Goal: Task Accomplishment & Management: Manage account settings

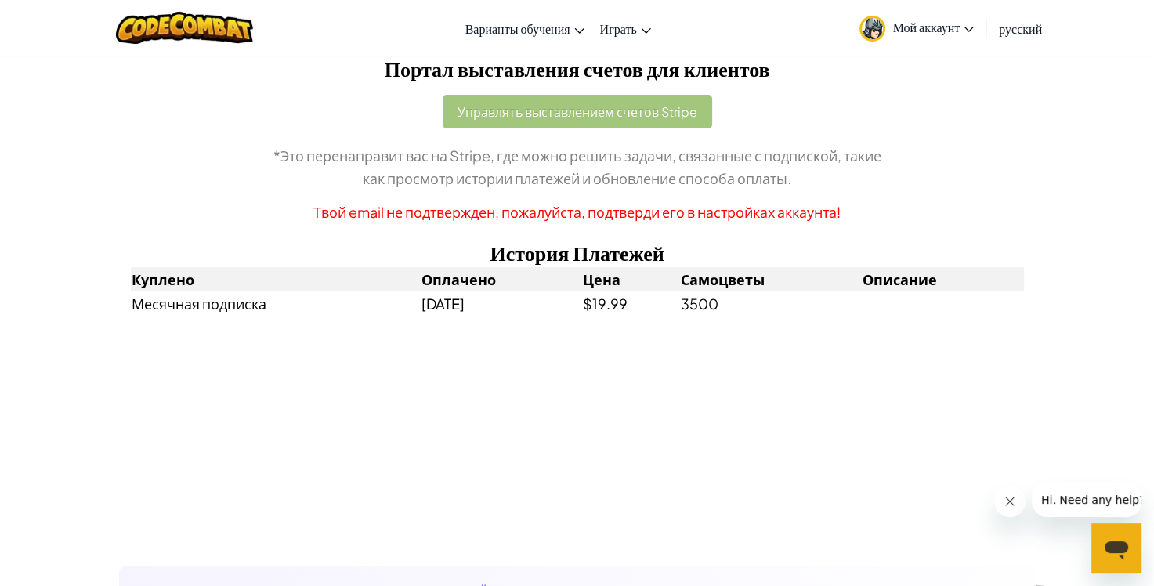
click at [934, 26] on span "Мой аккаунт" at bounding box center [933, 27] width 81 height 16
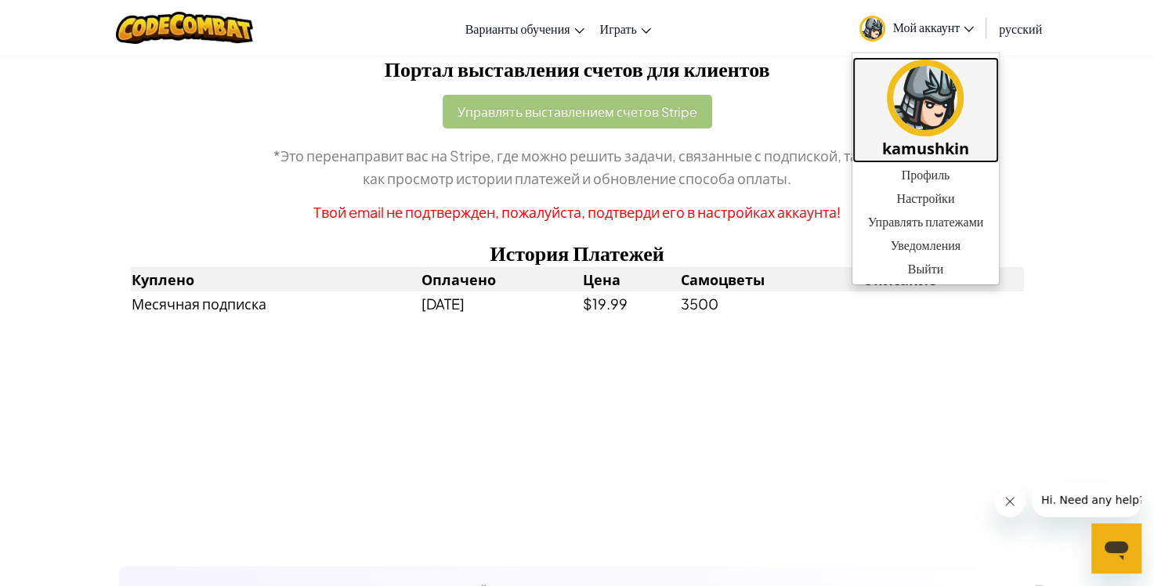
click at [931, 134] on img at bounding box center [925, 98] width 77 height 77
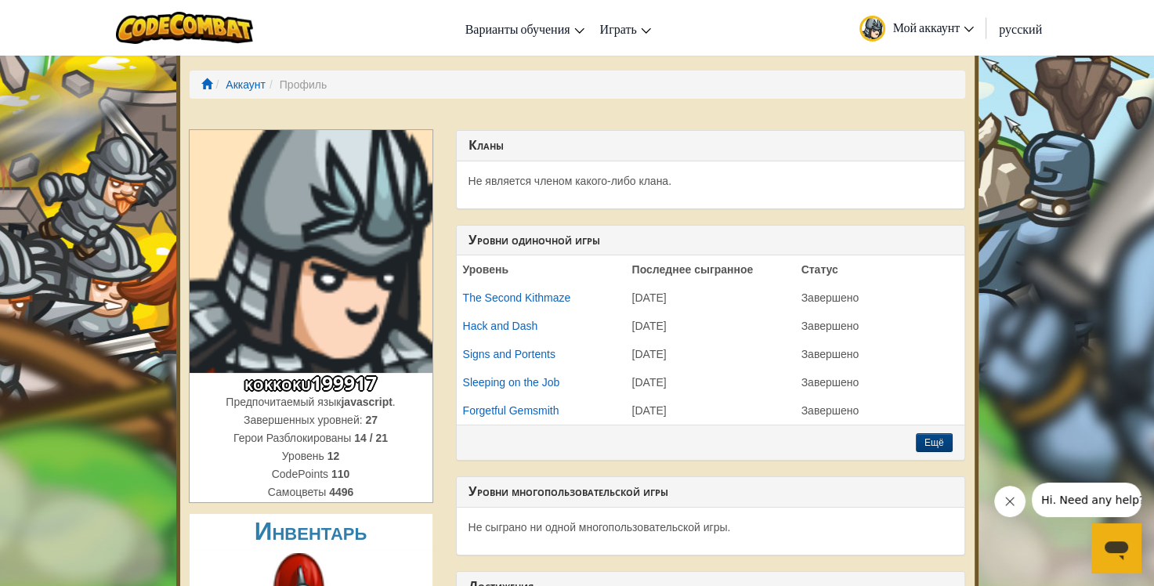
click at [901, 15] on link "Мой аккаунт" at bounding box center [916, 27] width 131 height 49
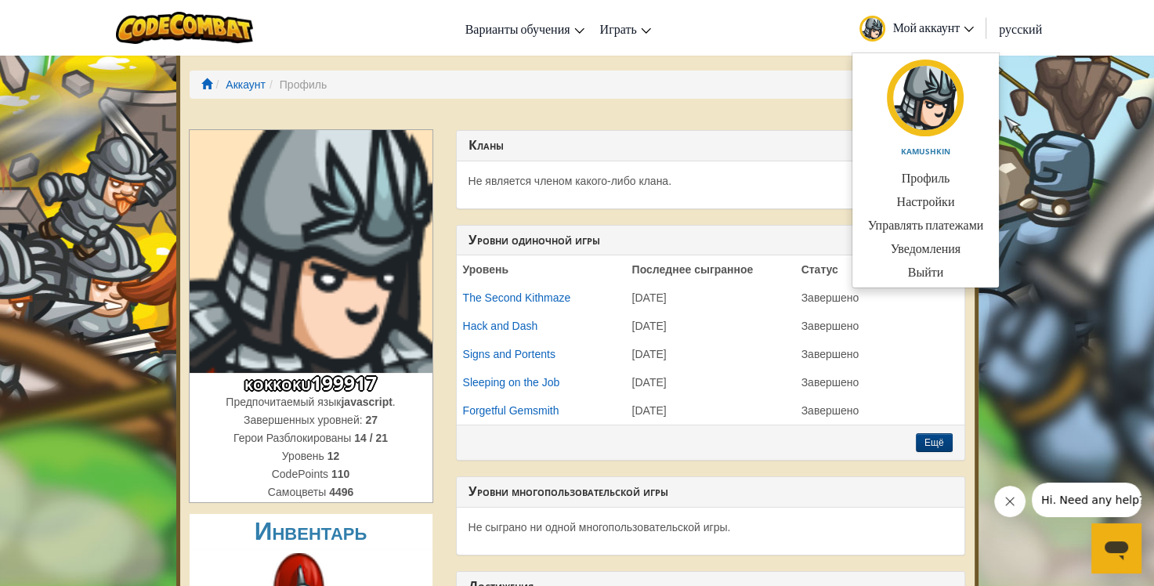
click at [885, 25] on link "Мой аккаунт" at bounding box center [916, 27] width 131 height 49
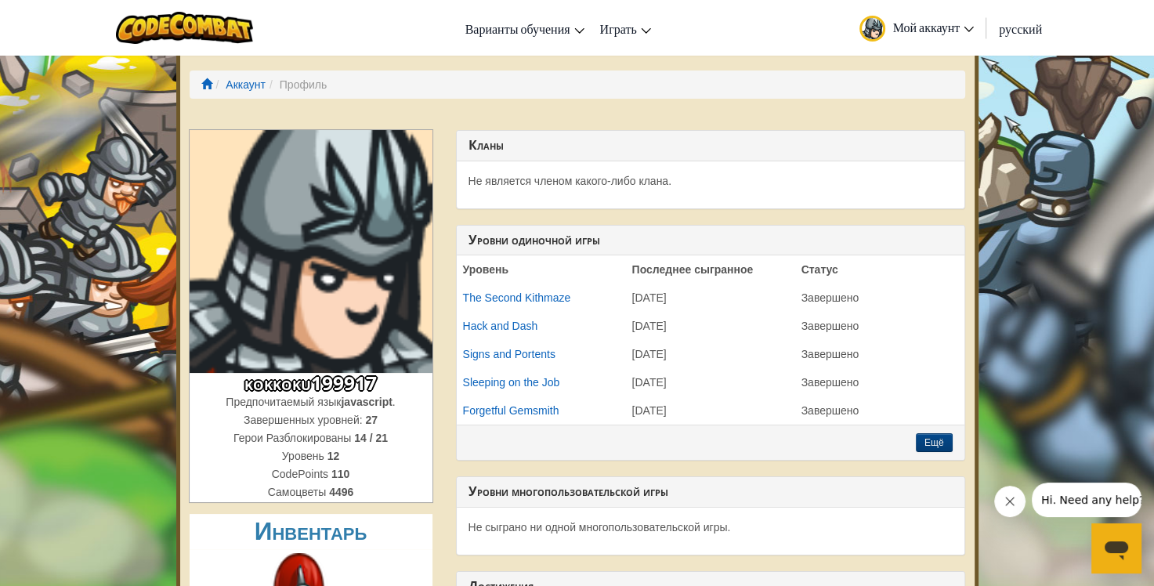
click at [864, 19] on img at bounding box center [872, 29] width 26 height 26
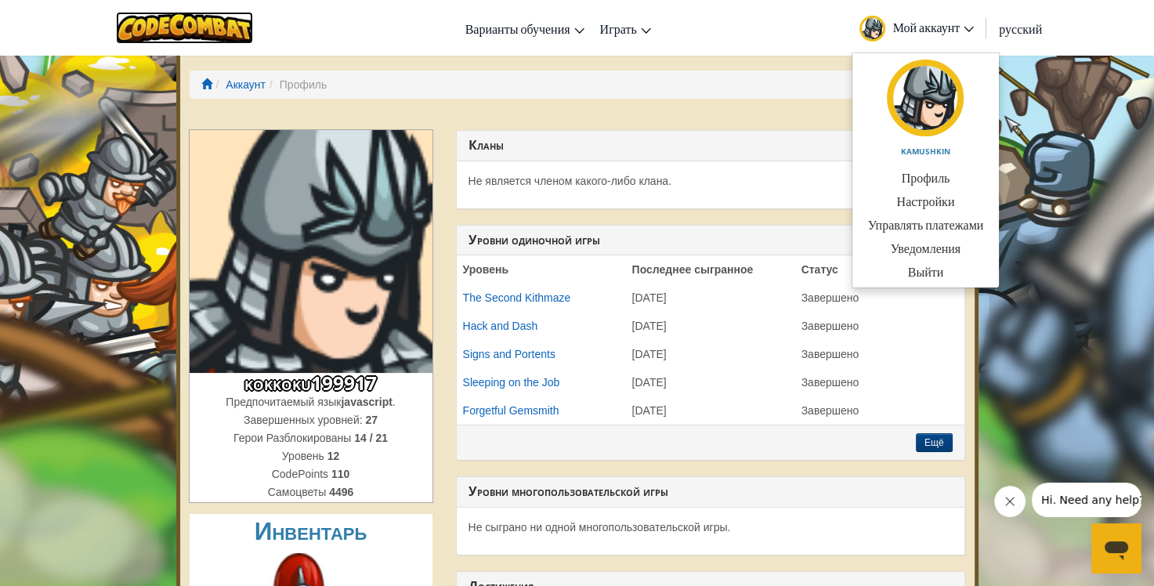
click at [210, 20] on img at bounding box center [184, 28] width 137 height 32
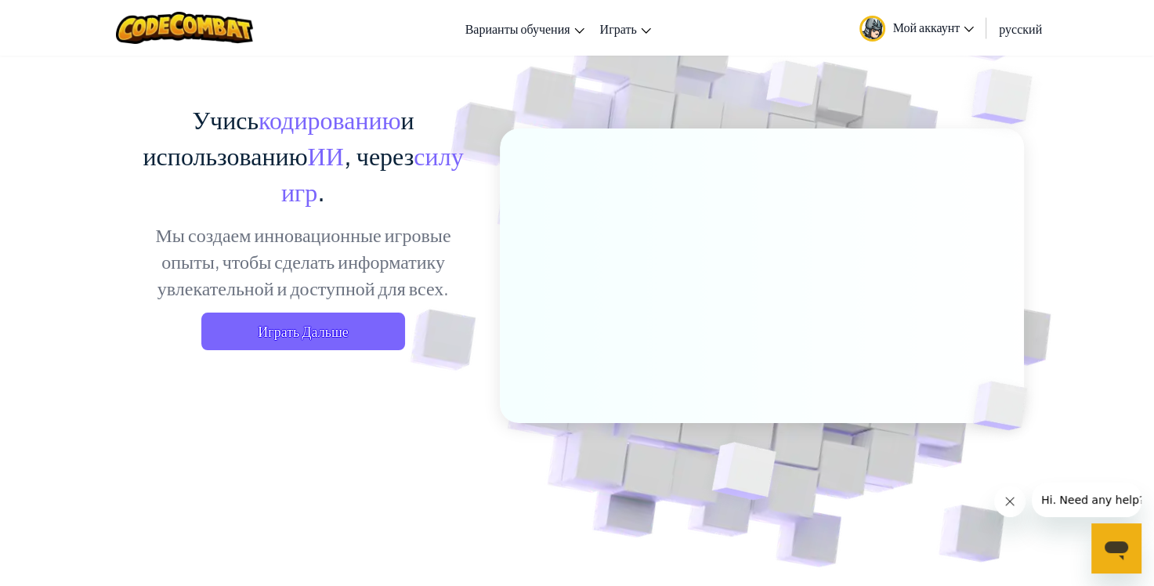
scroll to position [78, 0]
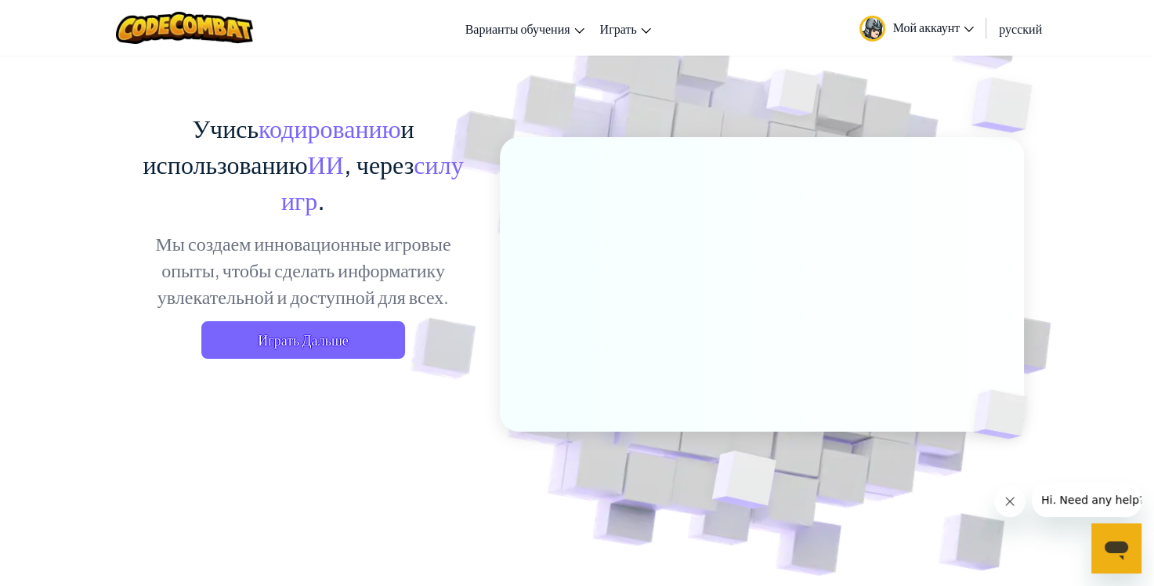
click at [956, 26] on span "Мой аккаунт" at bounding box center [933, 27] width 81 height 16
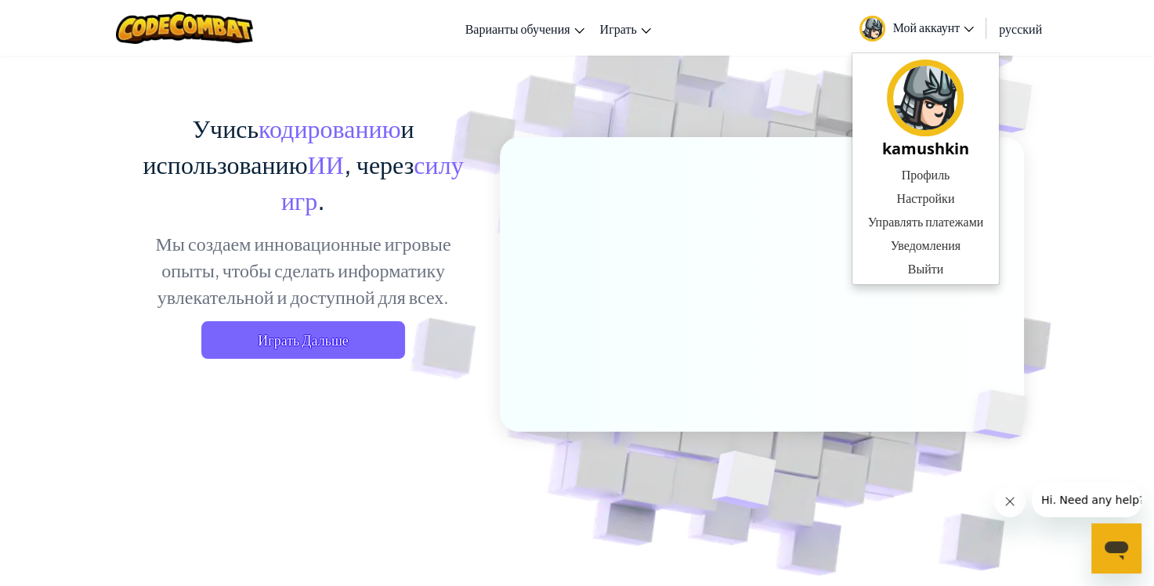
click at [922, 280] on ul "kamushkin Профиль Настройки Управлять платежами Уведомления Выйти" at bounding box center [925, 168] width 149 height 233
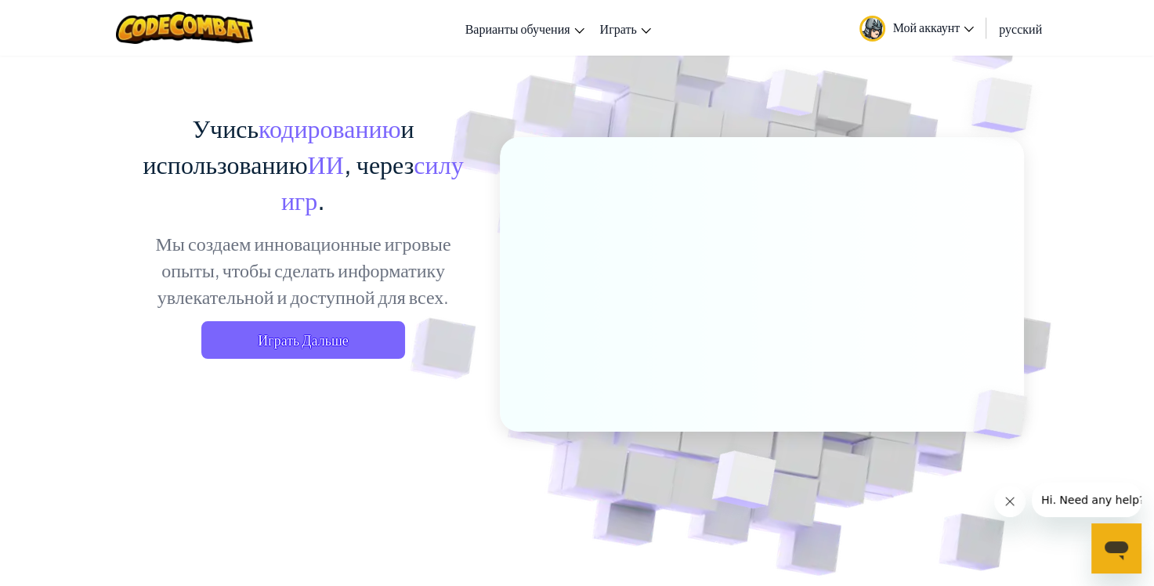
click at [922, 34] on link "Мой аккаунт" at bounding box center [916, 27] width 131 height 49
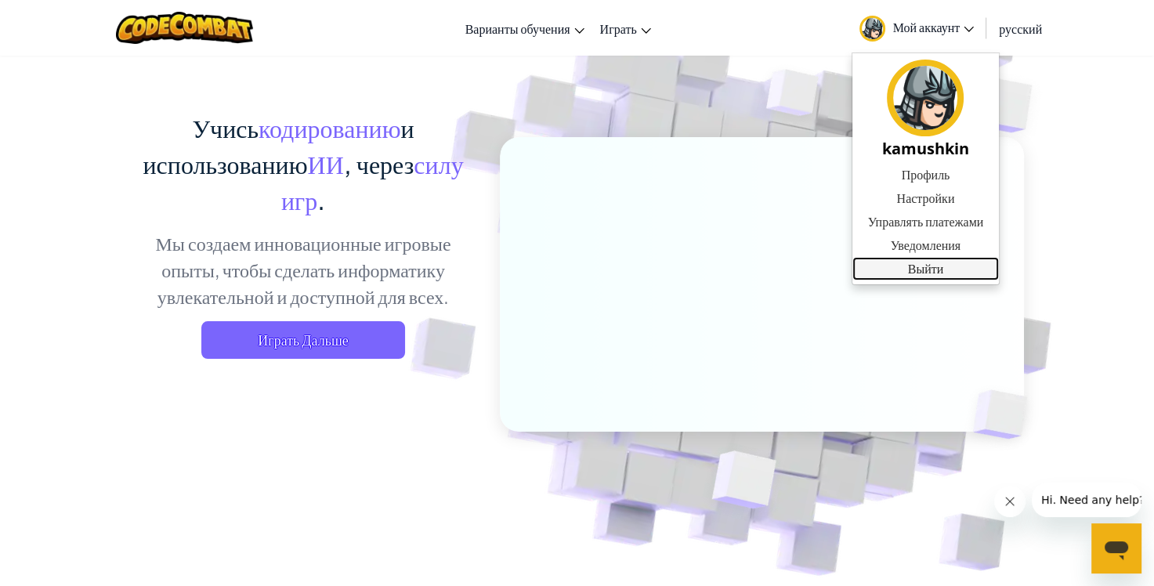
click at [919, 267] on link "Выйти" at bounding box center [925, 268] width 147 height 23
